Goal: Use online tool/utility: Utilize a website feature to perform a specific function

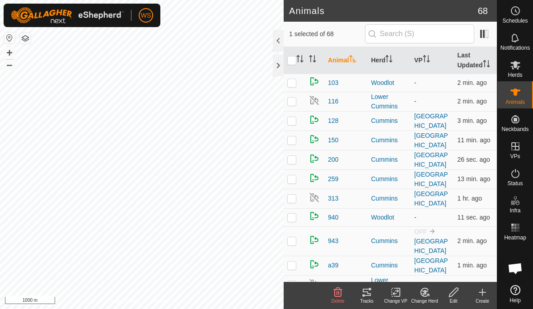
click at [365, 294] on icon at bounding box center [366, 292] width 11 height 11
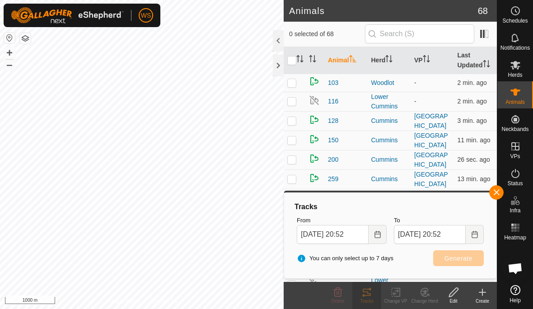
checkbox input "false"
checkbox input "true"
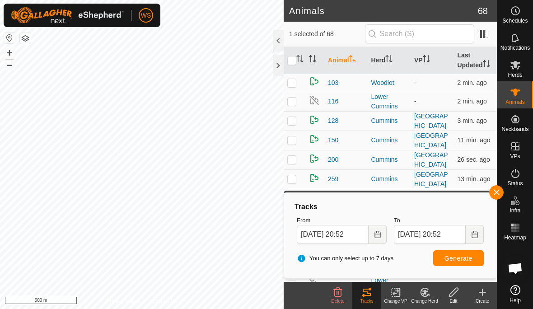
click at [469, 255] on span "Generate" at bounding box center [458, 258] width 28 height 7
checkbox input "true"
checkbox input "false"
click at [469, 261] on span "Generate" at bounding box center [458, 258] width 28 height 7
checkbox input "false"
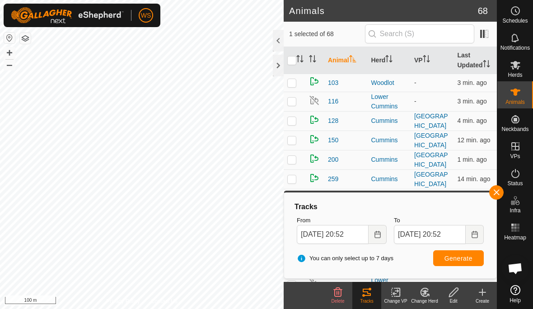
checkbox input "true"
click at [465, 256] on span "Generate" at bounding box center [458, 258] width 28 height 7
checkbox input "true"
checkbox input "false"
click at [462, 258] on span "Generate" at bounding box center [458, 258] width 28 height 7
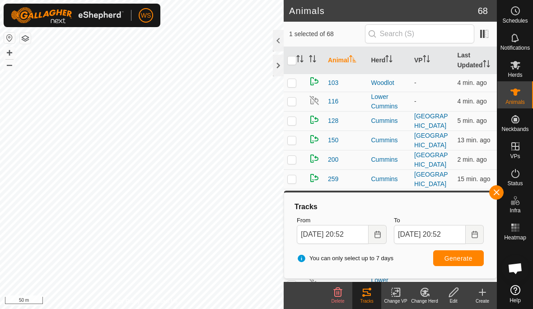
checkbox input "false"
checkbox input "true"
click at [467, 257] on span "Generate" at bounding box center [458, 258] width 28 height 7
click at [494, 188] on button "button" at bounding box center [496, 192] width 14 height 14
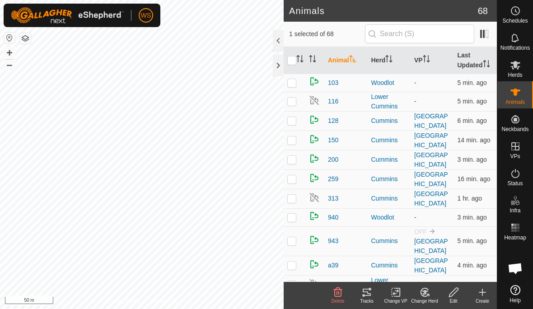
click at [292, 98] on p-checkbox at bounding box center [291, 101] width 9 height 7
checkbox input "true"
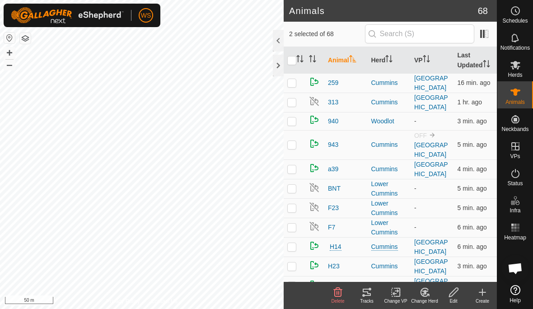
scroll to position [124, 0]
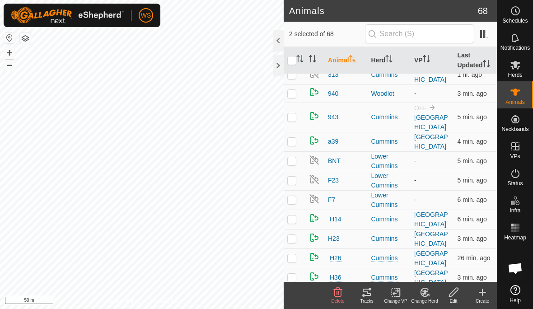
click at [293, 159] on p-checkbox at bounding box center [291, 160] width 9 height 7
checkbox input "true"
click at [298, 178] on td at bounding box center [295, 180] width 22 height 19
checkbox input "true"
click at [386, 58] on th "Herd" at bounding box center [389, 60] width 43 height 27
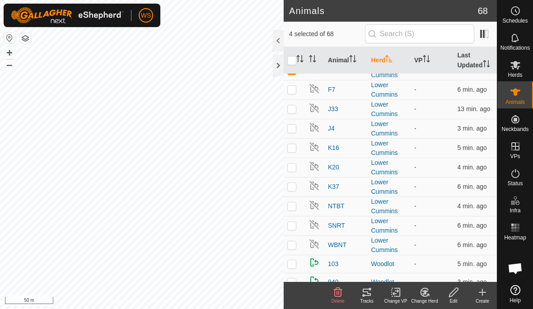
scroll to position [692, 0]
